Goal: Transaction & Acquisition: Download file/media

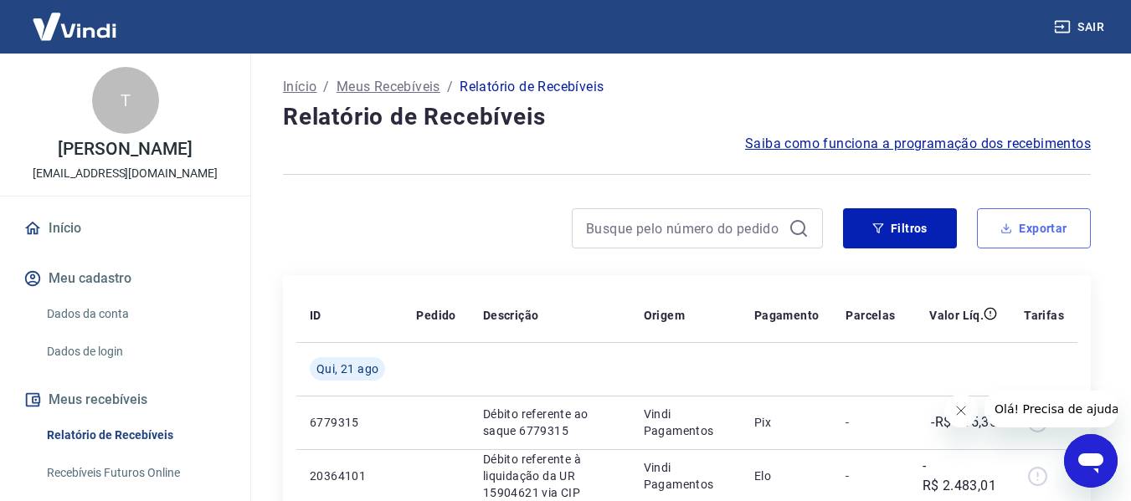
click at [1020, 239] on button "Exportar" at bounding box center [1034, 228] width 114 height 40
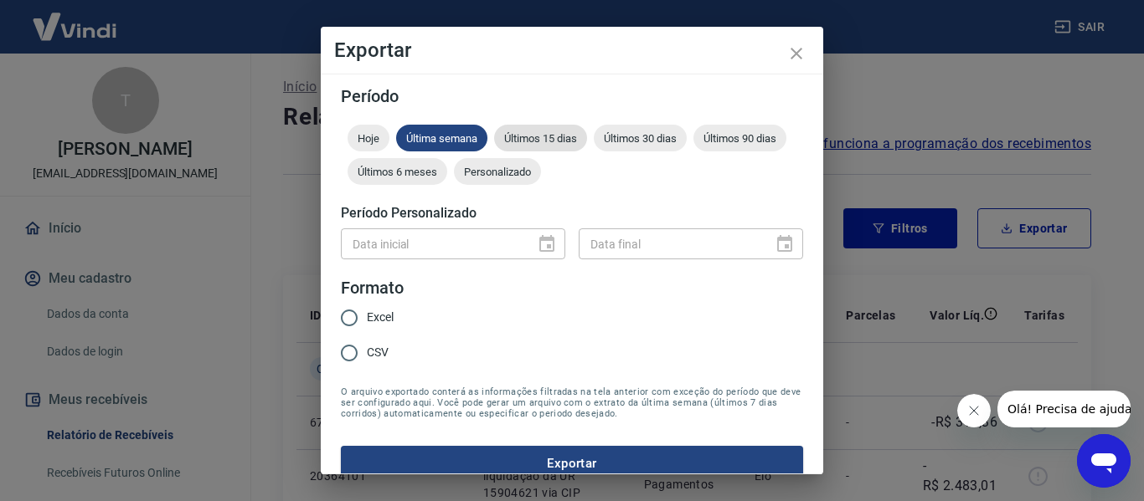
click at [545, 141] on span "Últimos 15 dias" at bounding box center [540, 138] width 93 height 13
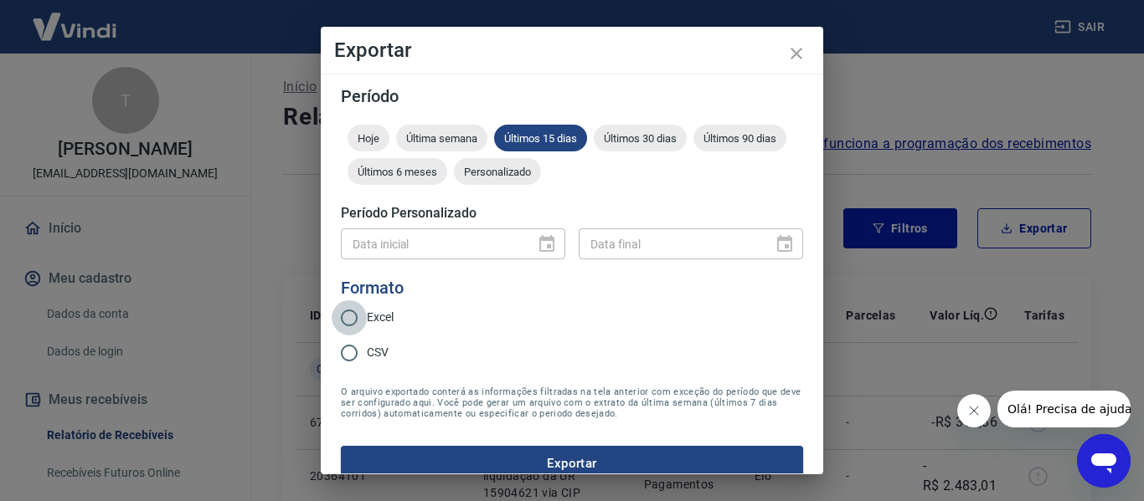
click at [358, 312] on input "Excel" at bounding box center [348, 318] width 35 height 35
radio input "true"
click at [569, 454] on button "Exportar" at bounding box center [572, 463] width 462 height 35
